Goal: Information Seeking & Learning: Learn about a topic

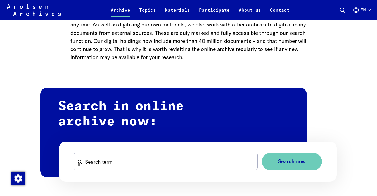
scroll to position [266, 0]
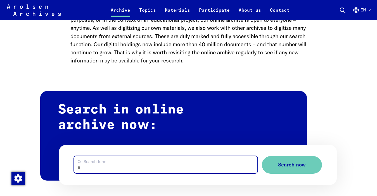
click at [150, 156] on input "Search term" at bounding box center [165, 164] width 183 height 17
paste input "**********"
type input "**********"
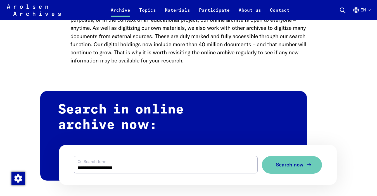
click at [281, 162] on span "Search now" at bounding box center [290, 165] width 28 height 6
click at [284, 162] on span "Search now" at bounding box center [290, 165] width 28 height 6
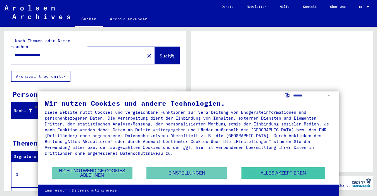
click at [262, 175] on button "Alles akzeptieren" at bounding box center [283, 173] width 84 height 11
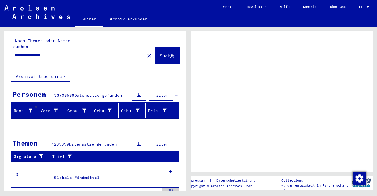
click at [366, 6] on div at bounding box center [367, 7] width 5 height 4
click at [360, 7] on span "DE" at bounding box center [362, 7] width 6 height 4
click at [368, 7] on div at bounding box center [367, 6] width 3 height 1
click at [367, 12] on div "DE DE" at bounding box center [364, 8] width 11 height 14
click at [366, 8] on div at bounding box center [367, 7] width 5 height 4
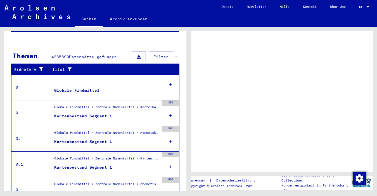
scroll to position [92, 0]
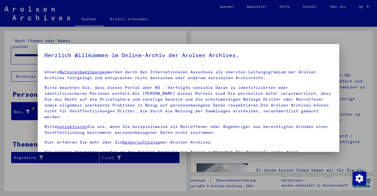
scroll to position [6, 0]
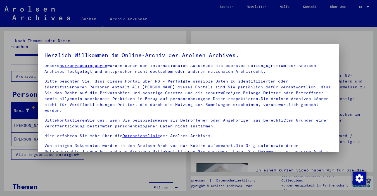
click at [363, 7] on div at bounding box center [188, 98] width 377 height 196
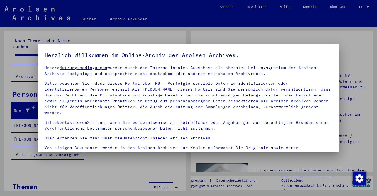
click at [365, 8] on div at bounding box center [188, 98] width 377 height 196
click at [233, 101] on p "Bitte beachten Sie, dass dieses Portal über NS - Verfolgte sensible Daten zu id…" at bounding box center [188, 98] width 288 height 35
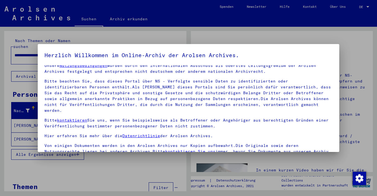
click at [186, 32] on div at bounding box center [188, 98] width 377 height 196
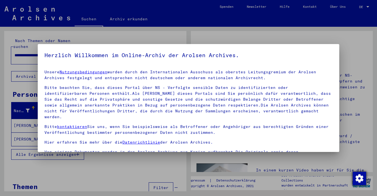
click at [355, 179] on img "Zustimmung ändern" at bounding box center [358, 178] width 13 height 13
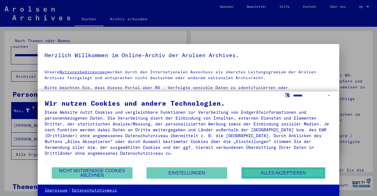
click at [273, 173] on button "Alles akzeptieren" at bounding box center [283, 173] width 84 height 11
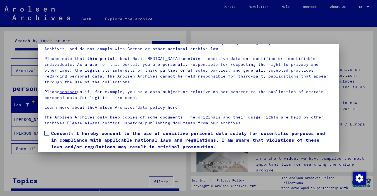
scroll to position [47, 0]
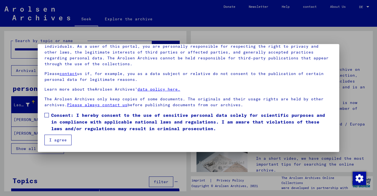
click at [46, 116] on span at bounding box center [46, 115] width 4 height 4
click at [56, 140] on font "I agree" at bounding box center [58, 140] width 18 height 5
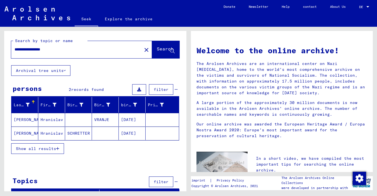
click at [81, 119] on mat-cell at bounding box center [78, 119] width 27 height 13
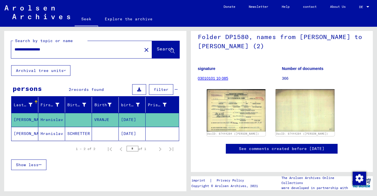
scroll to position [60, 0]
click at [365, 6] on div at bounding box center [367, 7] width 5 height 4
click at [358, 9] on font "English" at bounding box center [353, 10] width 14 height 4
type input "********"
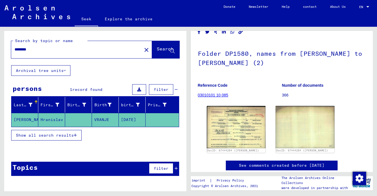
scroll to position [35, 0]
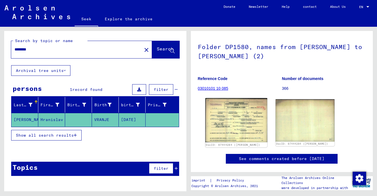
click at [242, 115] on img at bounding box center [236, 120] width 62 height 44
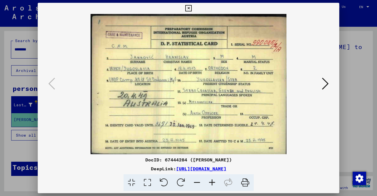
click at [327, 81] on icon at bounding box center [325, 83] width 7 height 13
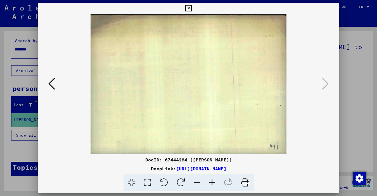
click at [53, 80] on icon at bounding box center [51, 83] width 7 height 13
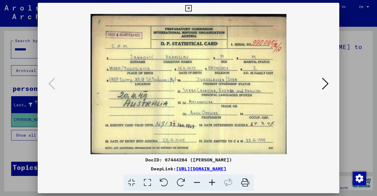
click at [352, 25] on div at bounding box center [188, 98] width 377 height 196
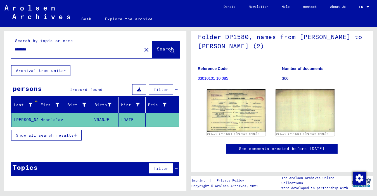
scroll to position [0, 0]
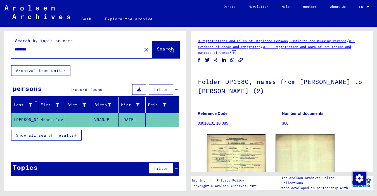
click at [64, 133] on font "Show all search results" at bounding box center [45, 135] width 58 height 5
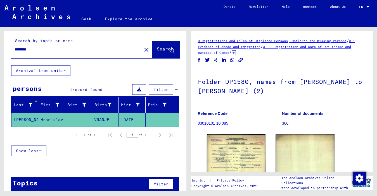
click at [85, 48] on input "********" at bounding box center [77, 50] width 124 height 6
click at [109, 119] on mat-cell "VRANJE" at bounding box center [105, 120] width 27 height 14
drag, startPoint x: 109, startPoint y: 120, endPoint x: 95, endPoint y: 120, distance: 14.0
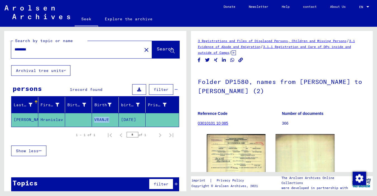
click at [95, 120] on mat-cell "VRANJE" at bounding box center [105, 120] width 27 height 14
click at [181, 123] on div "Last name First name Birth name Birth birth date Prisoner # [PERSON_NAME] [DATE…" at bounding box center [95, 130] width 182 height 66
click at [101, 107] on font "Birth" at bounding box center [100, 104] width 13 height 5
click at [186, 131] on div "Last name First name Birth name Birth birth date Prisoner # [PERSON_NAME] [DATE…" at bounding box center [95, 130] width 182 height 66
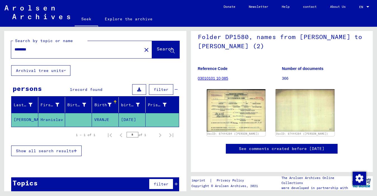
scroll to position [68, 0]
click at [219, 76] on font "03010101 10 085" at bounding box center [213, 78] width 30 height 4
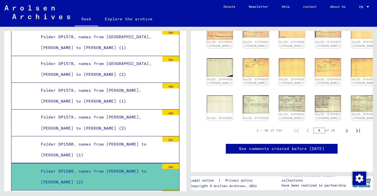
scroll to position [256, 0]
click at [347, 129] on icon "Next page" at bounding box center [346, 131] width 3 height 4
type input "*"
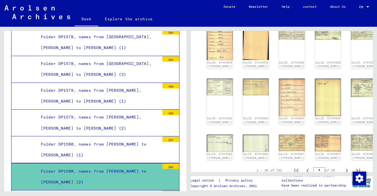
scroll to position [220, 0]
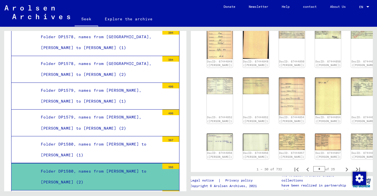
drag, startPoint x: 322, startPoint y: 159, endPoint x: 315, endPoint y: 159, distance: 7.3
click at [315, 166] on input "*" at bounding box center [319, 169] width 12 height 6
type input "**"
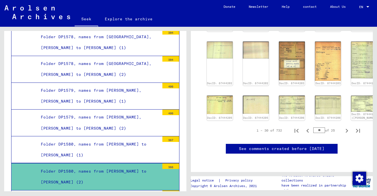
scroll to position [253, 0]
drag, startPoint x: 321, startPoint y: 104, endPoint x: 313, endPoint y: 104, distance: 8.1
click at [313, 128] on input "**" at bounding box center [319, 131] width 12 height 6
type input "**"
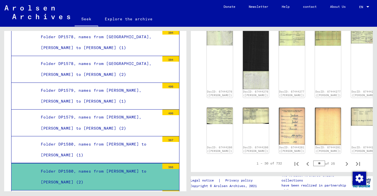
scroll to position [277, 0]
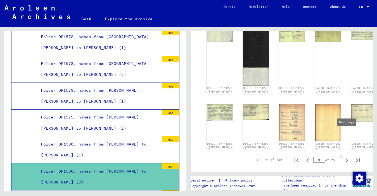
click at [346, 159] on icon "Next page" at bounding box center [346, 161] width 3 height 4
type input "**"
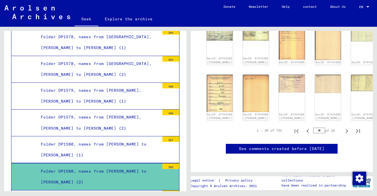
scroll to position [268, 0]
click at [306, 127] on icon "Previous page" at bounding box center [307, 131] width 8 height 8
type input "**"
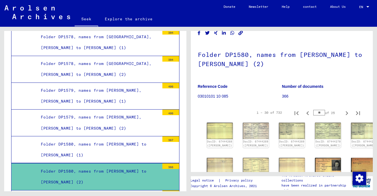
scroll to position [0, 0]
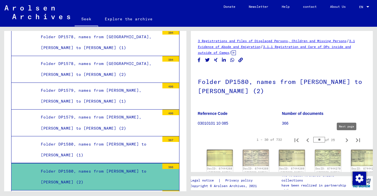
click at [348, 140] on icon "Next page" at bounding box center [347, 141] width 8 height 8
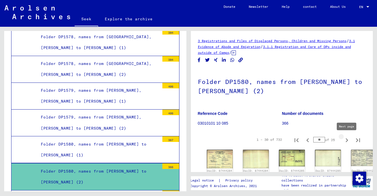
type input "**"
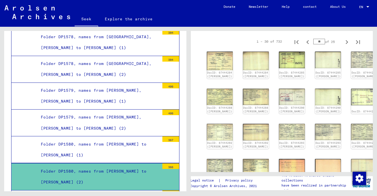
scroll to position [94, 0]
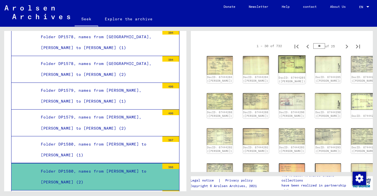
click at [278, 65] on img at bounding box center [291, 65] width 27 height 18
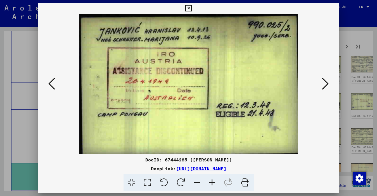
click at [346, 36] on div at bounding box center [188, 98] width 377 height 196
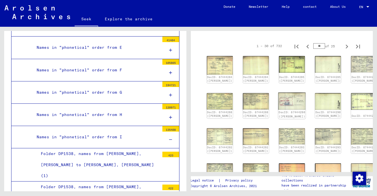
scroll to position [99, 0]
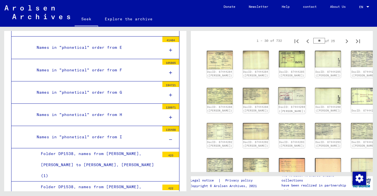
click at [278, 93] on img at bounding box center [291, 95] width 27 height 17
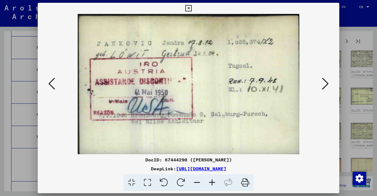
click at [343, 51] on div at bounding box center [188, 98] width 377 height 196
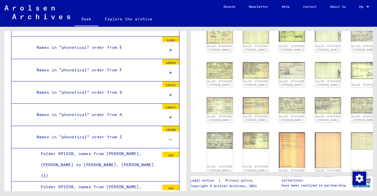
scroll to position [131, 0]
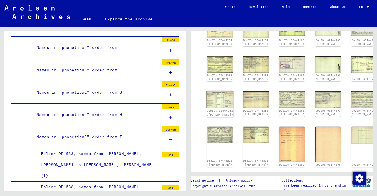
click at [215, 101] on img at bounding box center [219, 99] width 27 height 17
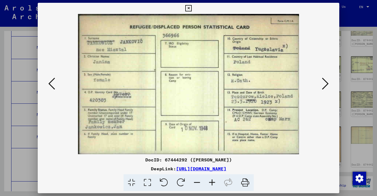
click at [335, 101] on div at bounding box center [188, 84] width 301 height 140
click at [355, 95] on div at bounding box center [188, 98] width 377 height 196
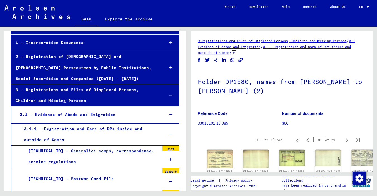
scroll to position [0, 0]
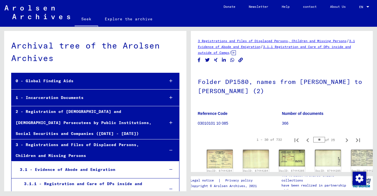
click at [112, 100] on div "1 - Incarceration Documents" at bounding box center [85, 97] width 149 height 11
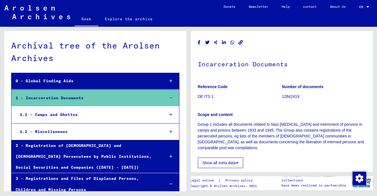
click at [102, 114] on div "1.1 - Camps and Ghettos" at bounding box center [88, 114] width 144 height 11
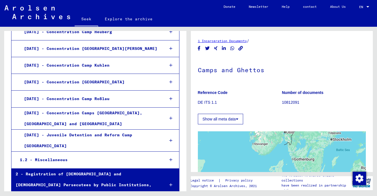
scroll to position [1116, 0]
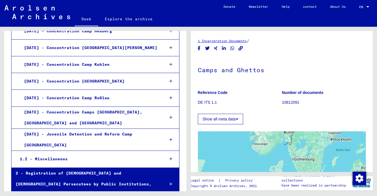
click at [103, 154] on div "1.2 - Miscellaneous" at bounding box center [88, 159] width 144 height 11
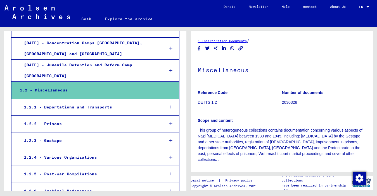
scroll to position [1186, 0]
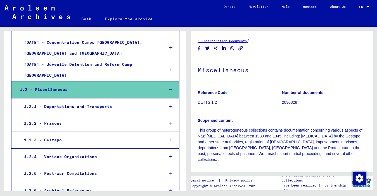
click at [99, 135] on div "1.2.3 - Gestapo" at bounding box center [90, 140] width 140 height 11
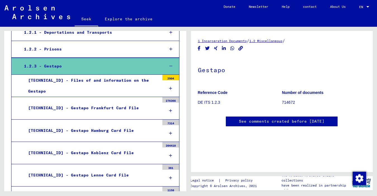
scroll to position [1261, 0]
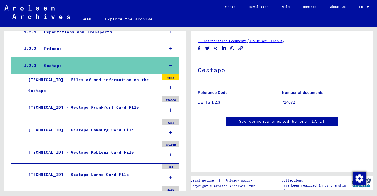
click at [108, 102] on div "[TECHNICAL_ID] - Gestapo Frankfurt Card File" at bounding box center [91, 107] width 135 height 11
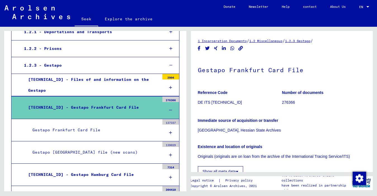
click at [100, 125] on div "Gestapo Frankfurt Card File" at bounding box center [93, 130] width 131 height 11
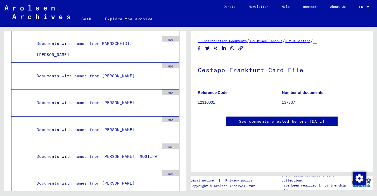
scroll to position [1544, 0]
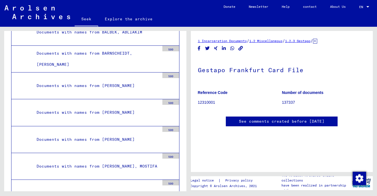
click at [99, 134] on div "Documents with names from [PERSON_NAME]" at bounding box center [95, 139] width 127 height 11
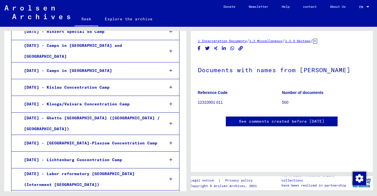
scroll to position [325, 0]
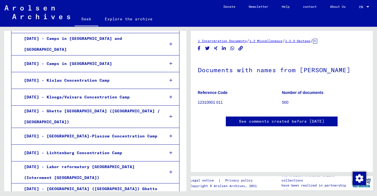
click at [121, 58] on div "[DATE] - Camps in [GEOGRAPHIC_DATA]" at bounding box center [90, 63] width 140 height 11
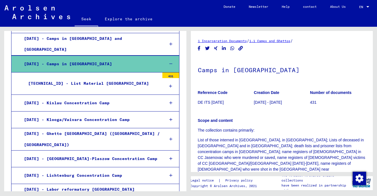
click at [139, 78] on div "[TECHNICAL_ID] - List Material [GEOGRAPHIC_DATA]" at bounding box center [91, 83] width 135 height 11
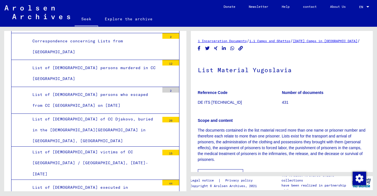
scroll to position [415, 0]
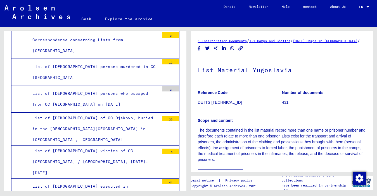
click at [120, 64] on font "List of [DEMOGRAPHIC_DATA] persons murdered in CC [GEOGRAPHIC_DATA]" at bounding box center [93, 72] width 123 height 16
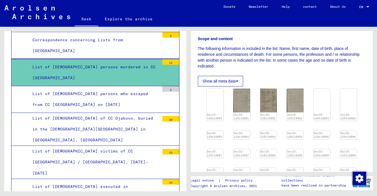
scroll to position [97, 0]
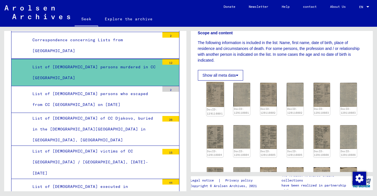
click at [216, 99] on img at bounding box center [215, 94] width 18 height 25
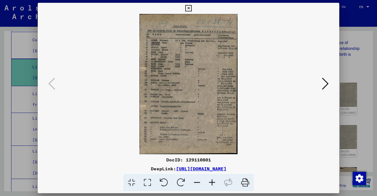
click at [365, 67] on div at bounding box center [188, 98] width 377 height 196
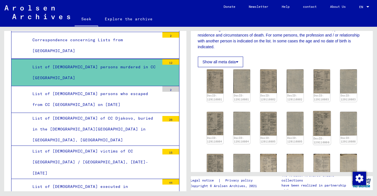
scroll to position [132, 0]
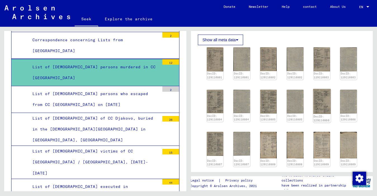
click at [320, 111] on img at bounding box center [322, 101] width 18 height 25
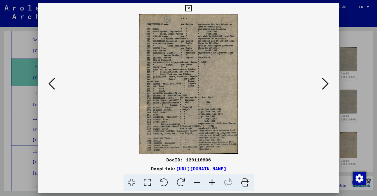
click at [360, 91] on div at bounding box center [188, 98] width 377 height 196
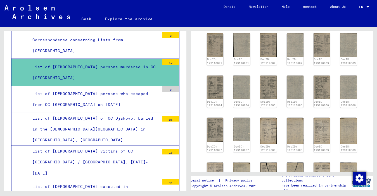
scroll to position [176, 0]
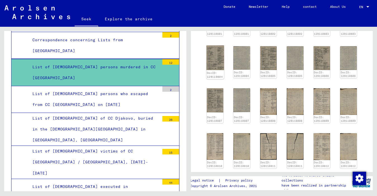
click at [215, 64] on img at bounding box center [215, 58] width 18 height 25
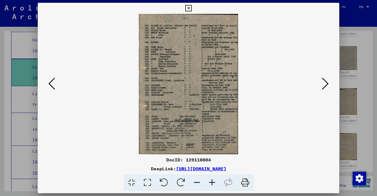
click at [364, 80] on div at bounding box center [188, 98] width 377 height 196
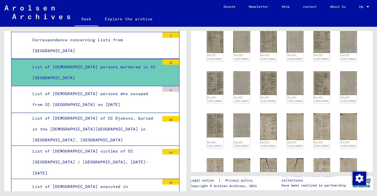
scroll to position [144, 0]
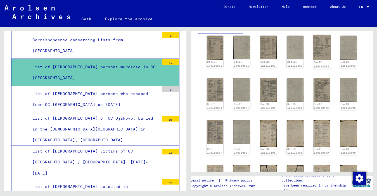
click at [323, 54] on img at bounding box center [322, 47] width 18 height 25
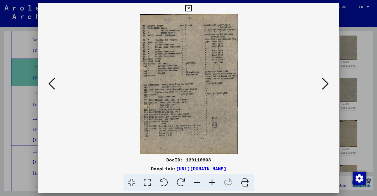
click at [360, 75] on div at bounding box center [188, 98] width 377 height 196
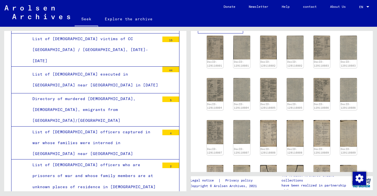
scroll to position [531, 0]
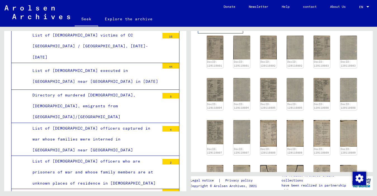
click at [123, 123] on div "List of [DEMOGRAPHIC_DATA] officers captured in war whose families were interne…" at bounding box center [93, 139] width 131 height 33
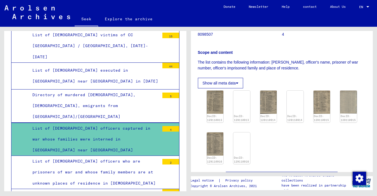
scroll to position [97, 0]
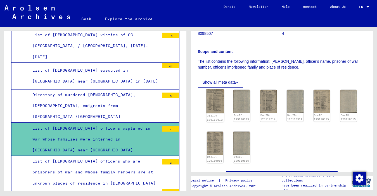
click at [218, 101] on img at bounding box center [215, 101] width 18 height 24
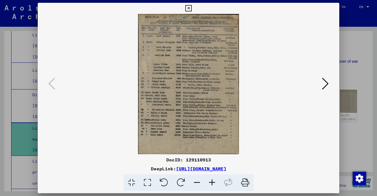
click at [324, 81] on icon at bounding box center [325, 83] width 7 height 13
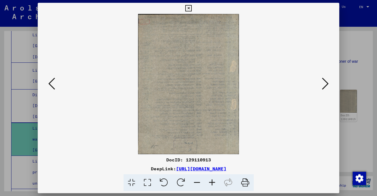
click at [324, 81] on icon at bounding box center [325, 83] width 7 height 13
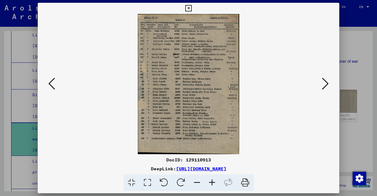
click at [324, 81] on icon at bounding box center [325, 83] width 7 height 13
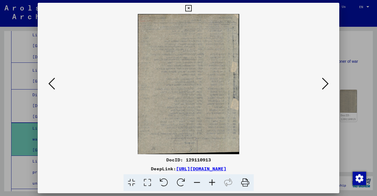
click at [324, 81] on icon at bounding box center [325, 83] width 7 height 13
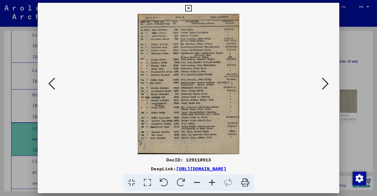
click at [324, 81] on icon at bounding box center [325, 83] width 7 height 13
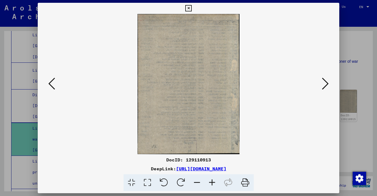
click at [324, 81] on icon at bounding box center [325, 83] width 7 height 13
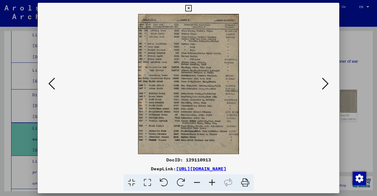
click at [351, 60] on div at bounding box center [188, 98] width 377 height 196
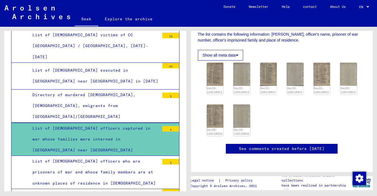
scroll to position [145, 0]
click at [218, 104] on img at bounding box center [215, 116] width 18 height 24
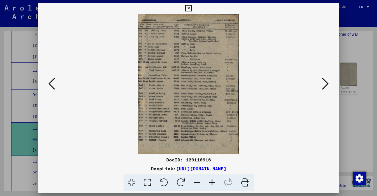
click at [354, 92] on div at bounding box center [188, 98] width 377 height 196
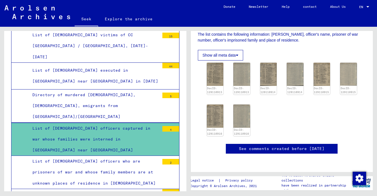
click at [114, 156] on div "List of [DEMOGRAPHIC_DATA] officers who are prisoners of war and whose family m…" at bounding box center [93, 172] width 131 height 33
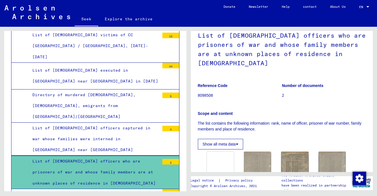
scroll to position [126, 0]
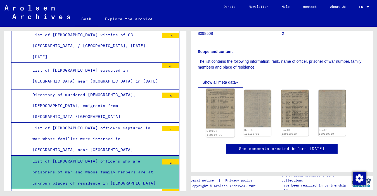
click at [220, 89] on img at bounding box center [220, 109] width 28 height 40
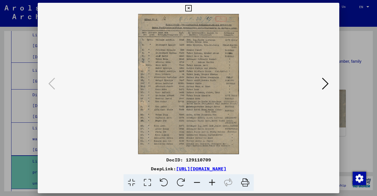
click at [327, 83] on icon at bounding box center [325, 83] width 7 height 13
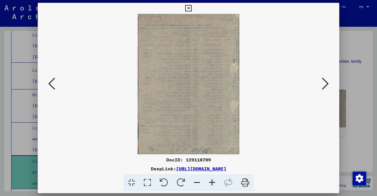
click at [327, 83] on icon at bounding box center [325, 83] width 7 height 13
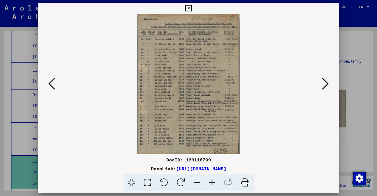
click at [327, 83] on icon at bounding box center [325, 83] width 7 height 13
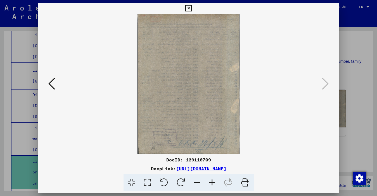
click at [359, 86] on div at bounding box center [188, 98] width 377 height 196
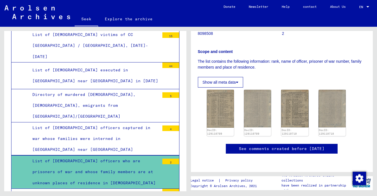
scroll to position [533, 0]
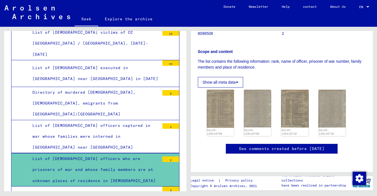
click at [114, 120] on div "List of [DEMOGRAPHIC_DATA] officers captured in war whose families were interne…" at bounding box center [93, 136] width 131 height 33
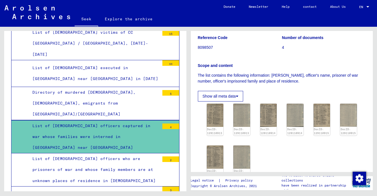
scroll to position [86, 0]
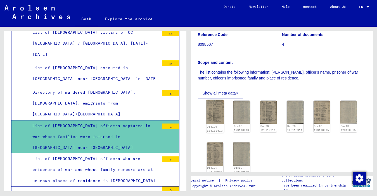
click at [215, 113] on img at bounding box center [215, 112] width 18 height 24
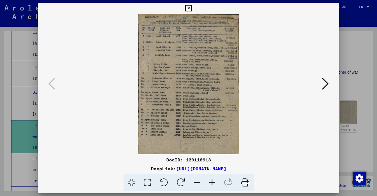
click at [325, 81] on icon at bounding box center [325, 83] width 7 height 13
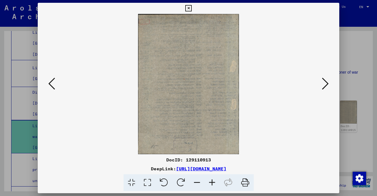
click at [325, 81] on icon at bounding box center [325, 83] width 7 height 13
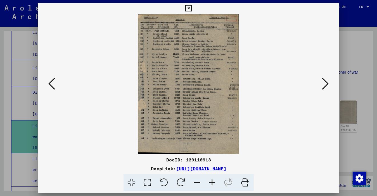
click at [325, 81] on icon at bounding box center [325, 83] width 7 height 13
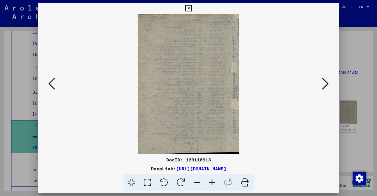
click at [325, 81] on icon at bounding box center [325, 83] width 7 height 13
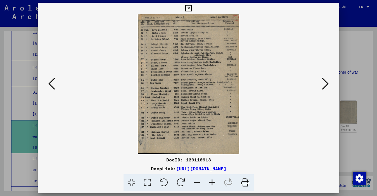
click at [345, 78] on div at bounding box center [188, 98] width 377 height 196
